Goal: Transaction & Acquisition: Purchase product/service

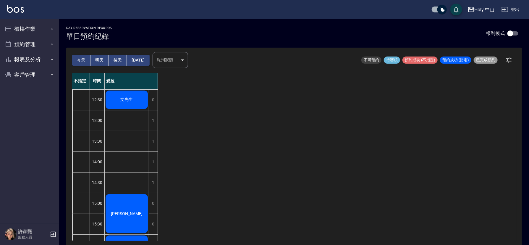
click at [142, 99] on div "文先生" at bounding box center [127, 100] width 44 height 20
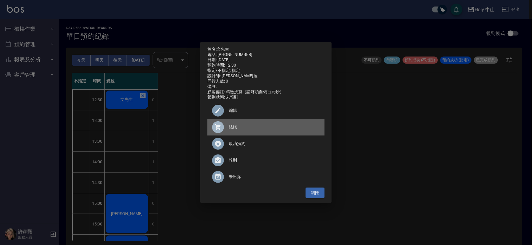
click at [232, 130] on span "結帳" at bounding box center [274, 127] width 91 height 6
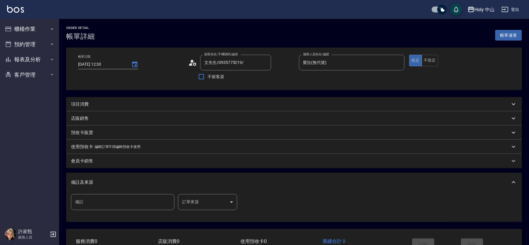
click at [141, 103] on div "項目消費" at bounding box center [290, 104] width 439 height 6
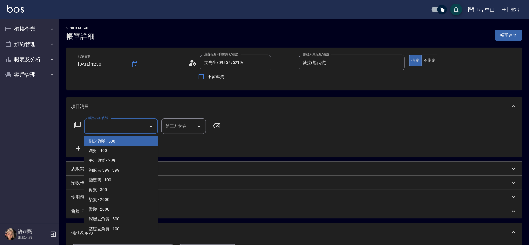
click at [103, 124] on input "服務名稱/代號" at bounding box center [117, 126] width 60 height 10
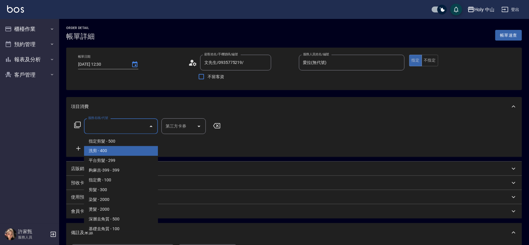
click at [103, 149] on span "洗剪 - 400" at bounding box center [121, 151] width 74 height 10
type input "洗剪(3)"
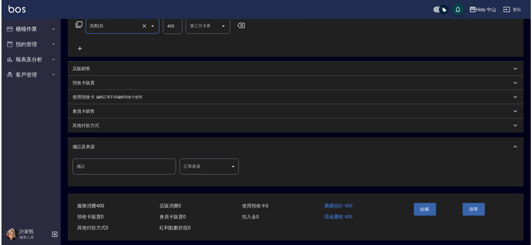
scroll to position [105, 0]
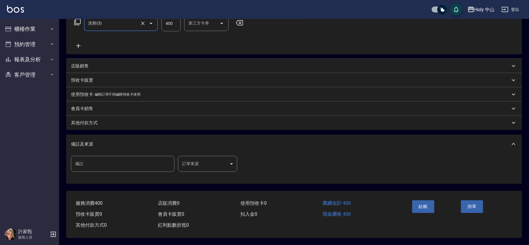
click at [198, 160] on body "Holy 中山 登出 櫃檯作業 打帳單 帳單列表 營業儀表板 現場電腦打卡 預約管理 預約管理 單日預約紀錄 單週預約紀錄 報表及分析 報表目錄 店家日報表 …" at bounding box center [264, 71] width 529 height 348
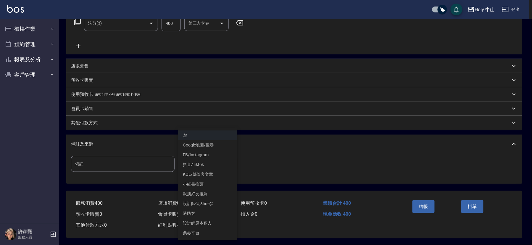
click at [211, 222] on li "設計師原本客人" at bounding box center [207, 223] width 59 height 10
type input "設計師原本客人"
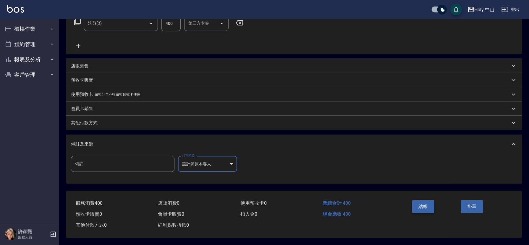
click at [417, 202] on button "結帳" at bounding box center [423, 206] width 22 height 12
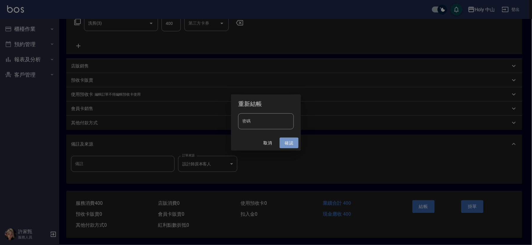
click at [293, 141] on button "確認" at bounding box center [288, 142] width 19 height 11
